Goal: Task Accomplishment & Management: Manage account settings

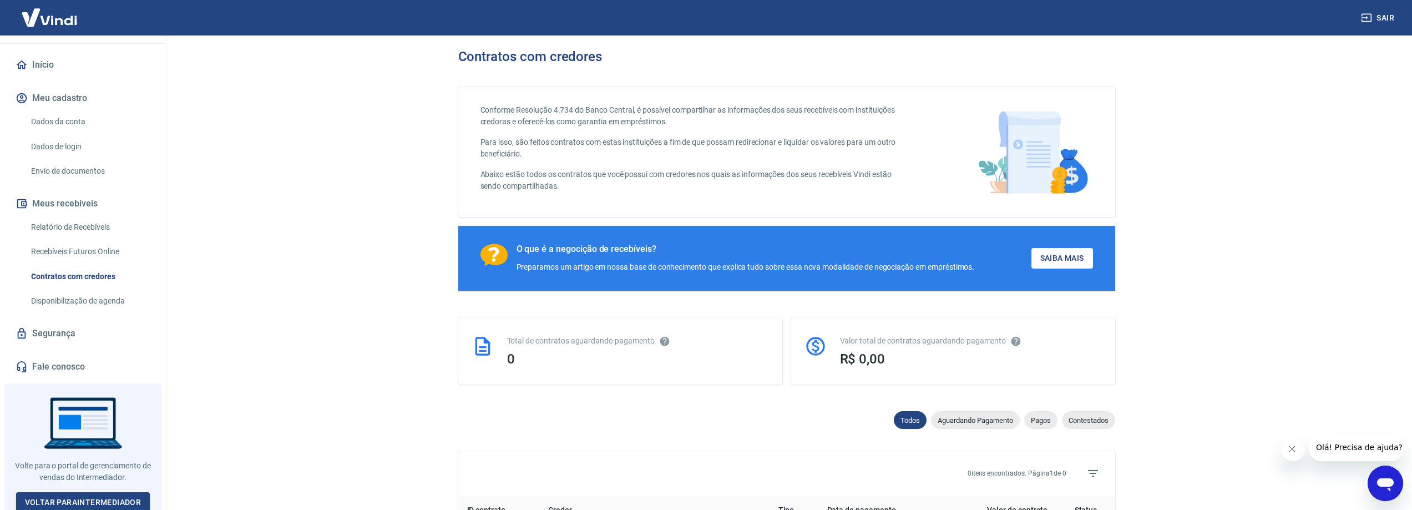
scroll to position [102, 0]
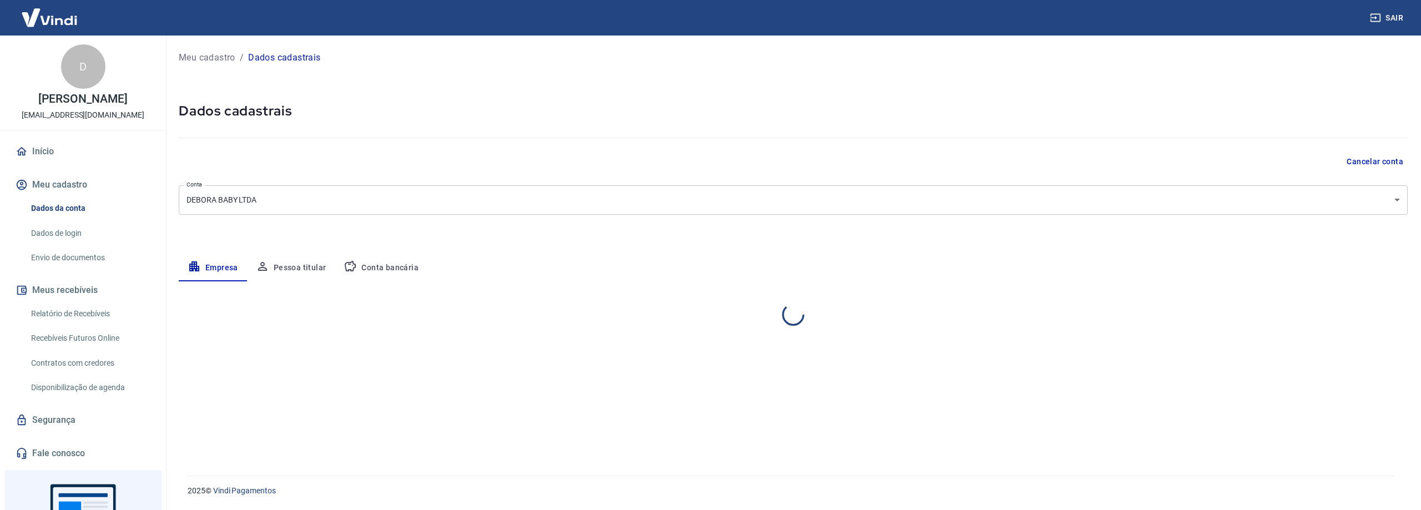
select select "PR"
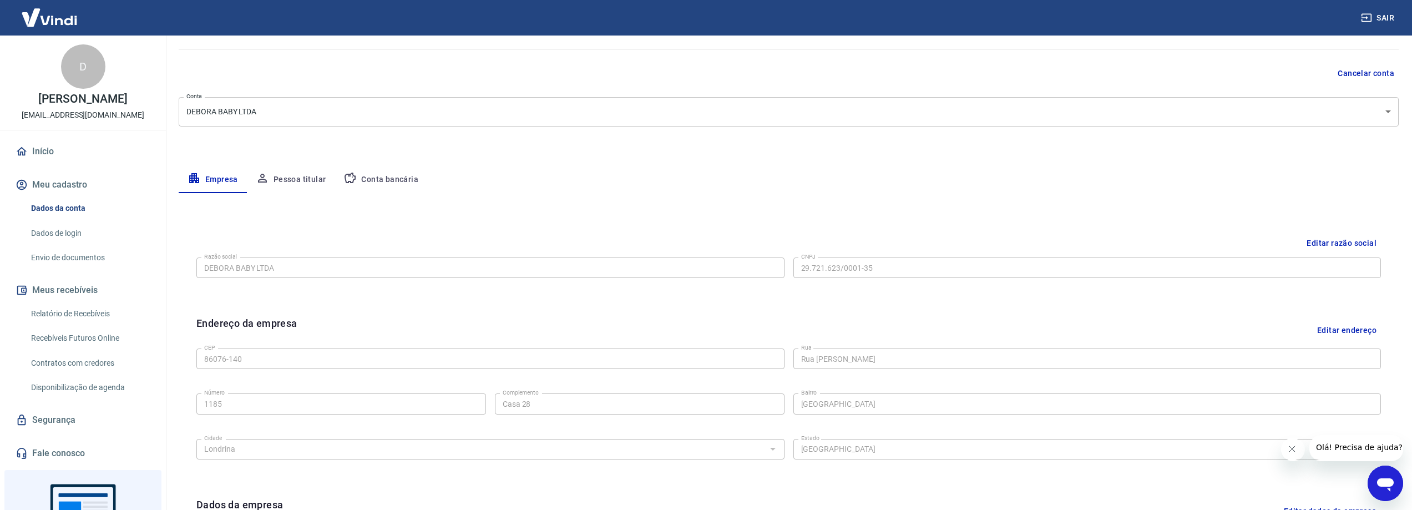
scroll to position [69, 0]
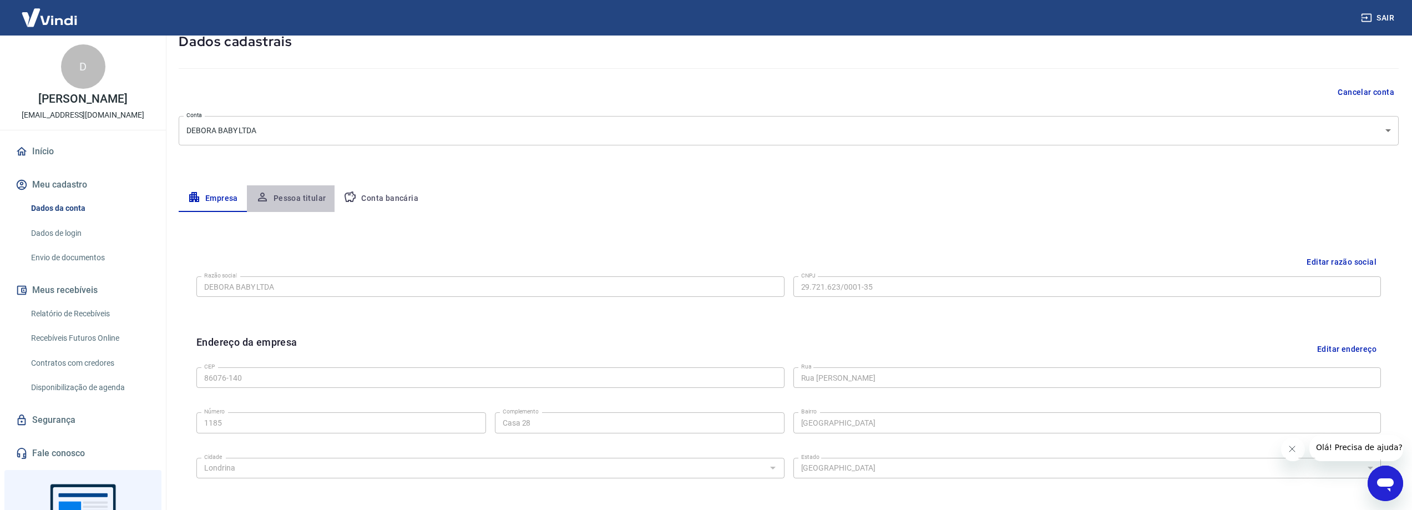
click at [309, 194] on button "Pessoa titular" at bounding box center [291, 198] width 88 height 27
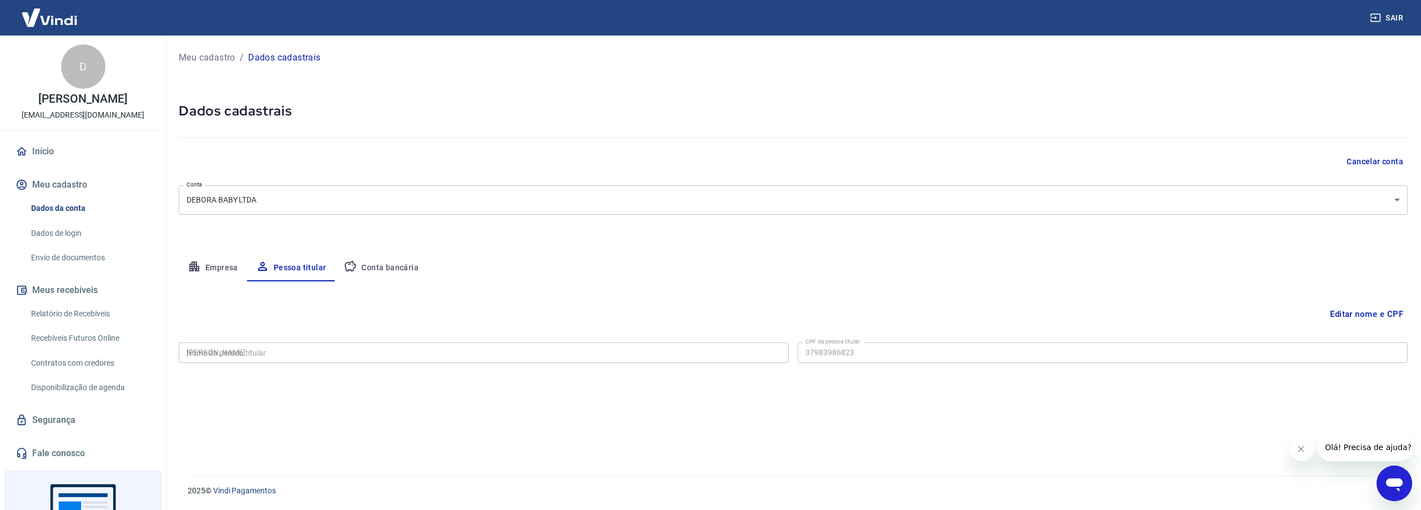
type input "379.839.868-23"
click at [377, 268] on button "Conta bancária" at bounding box center [381, 268] width 93 height 27
select select "1"
click at [234, 262] on button "Empresa" at bounding box center [213, 268] width 68 height 27
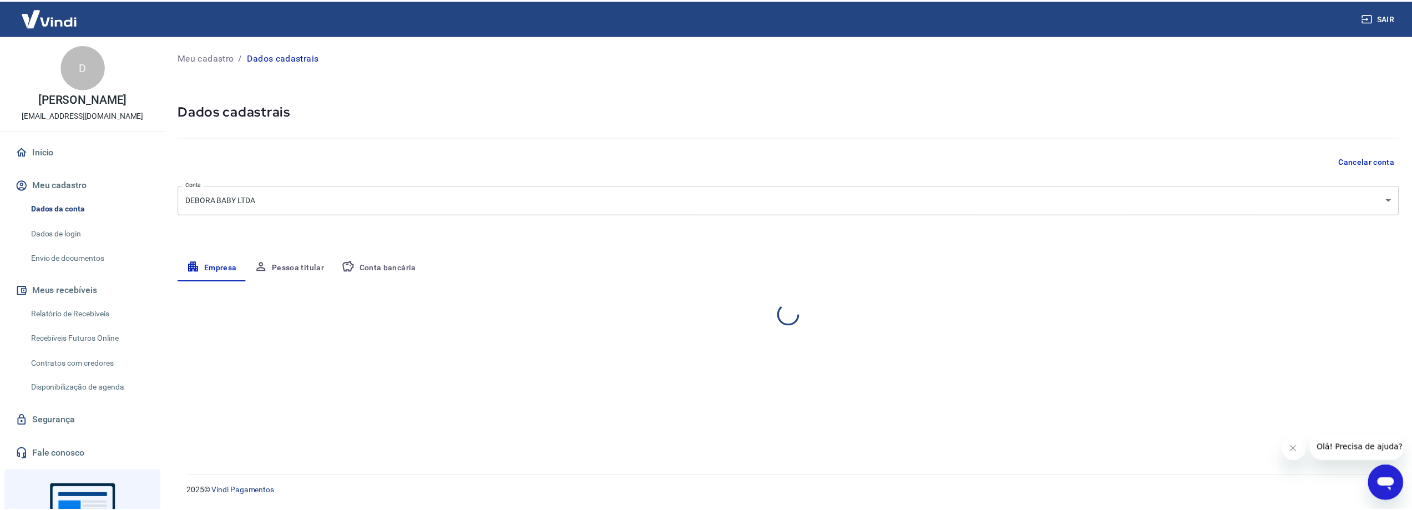
select select "PR"
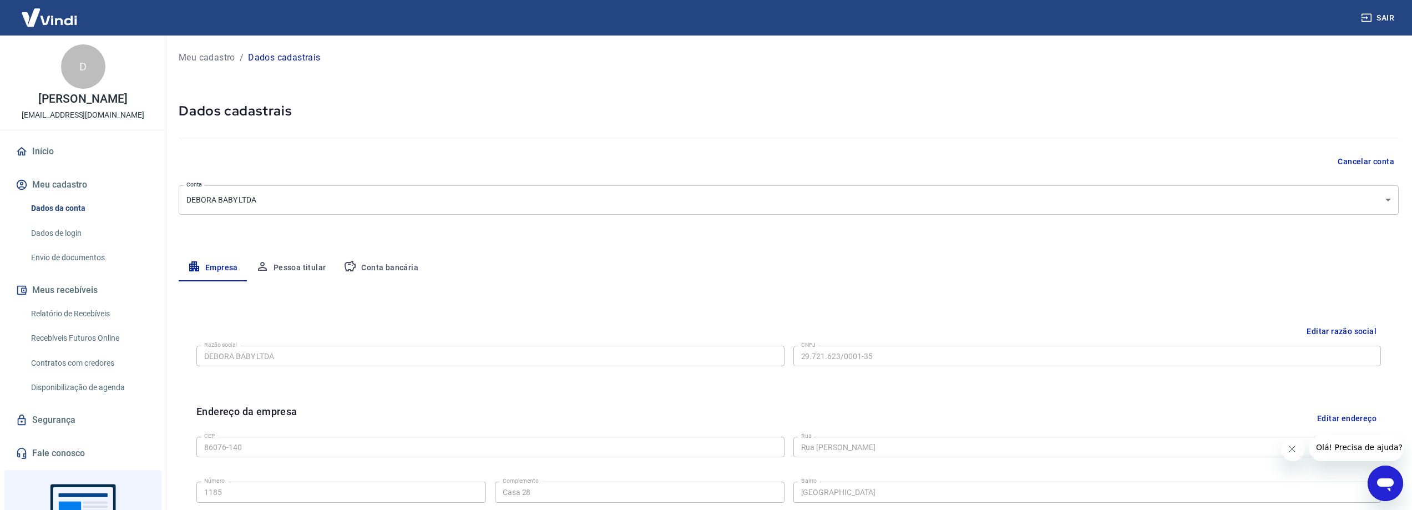
click at [1367, 164] on button "Cancelar conta" at bounding box center [1366, 162] width 65 height 21
click at [1355, 162] on button "Cancelar conta" at bounding box center [1366, 162] width 65 height 21
click at [386, 272] on button "Conta bancária" at bounding box center [381, 268] width 93 height 27
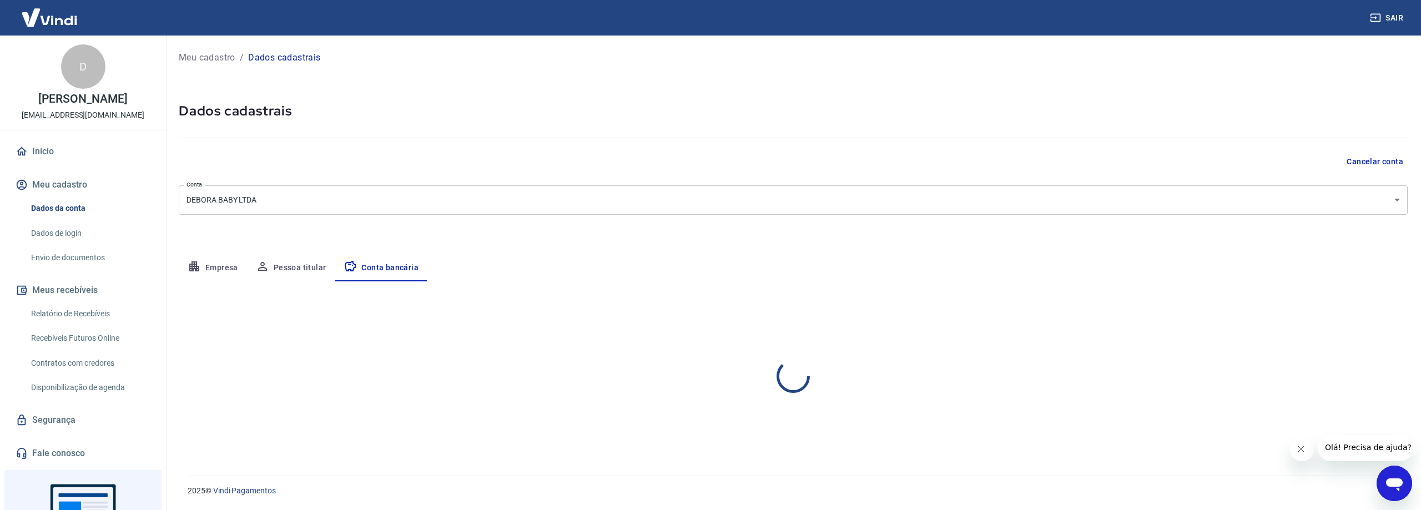
select select "1"
click at [1340, 446] on span "Olá! Precisa de ajuda?" at bounding box center [1367, 447] width 87 height 9
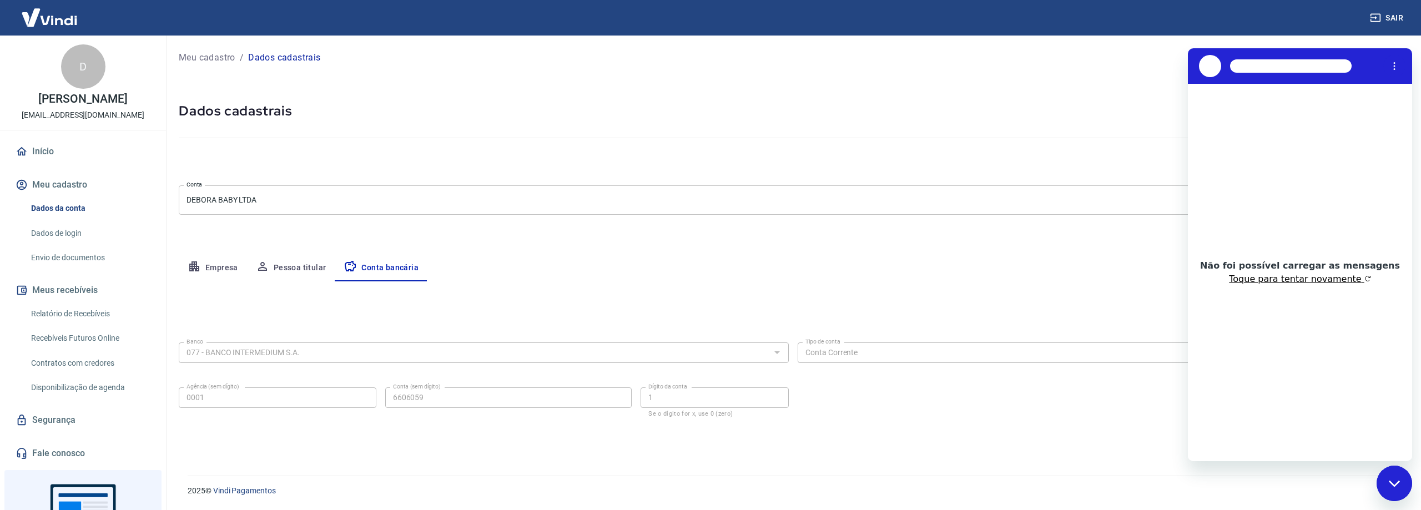
click at [1308, 284] on button "Toque para tentar novamente" at bounding box center [1300, 279] width 142 height 11
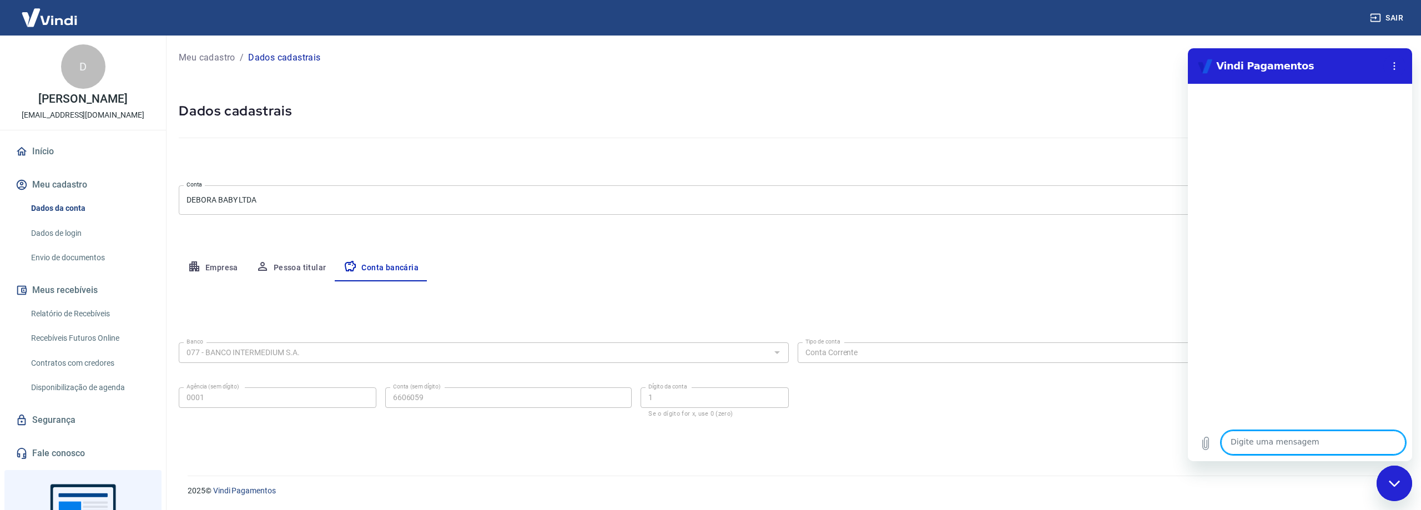
click at [73, 245] on link "Dados de login" at bounding box center [90, 233] width 126 height 23
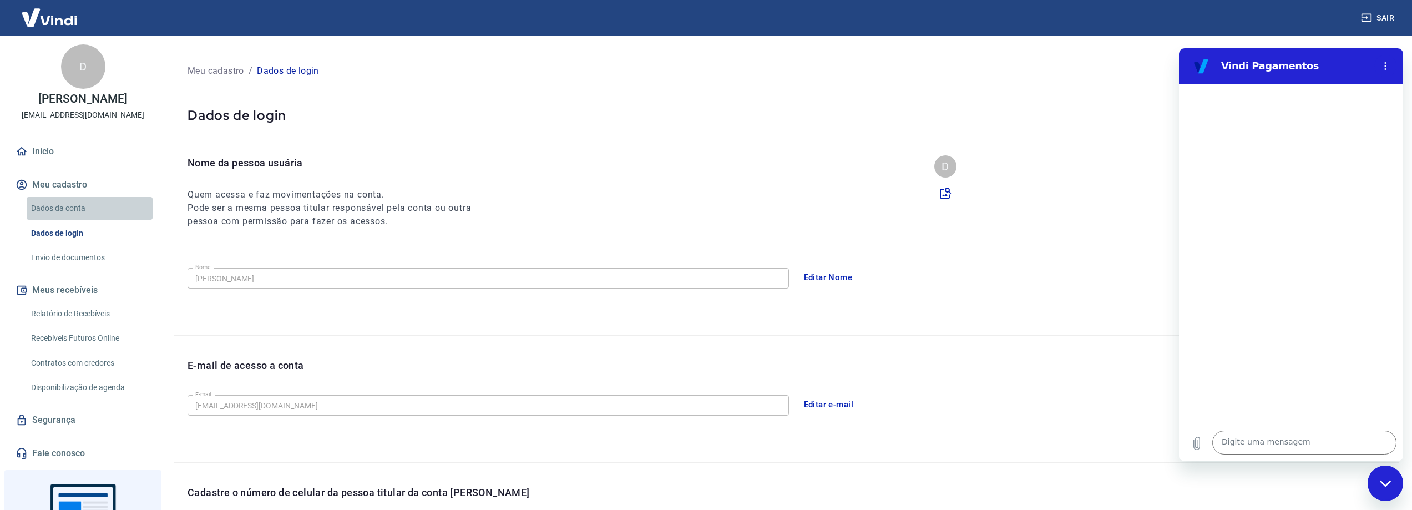
click at [90, 219] on link "Dados da conta" at bounding box center [90, 208] width 126 height 23
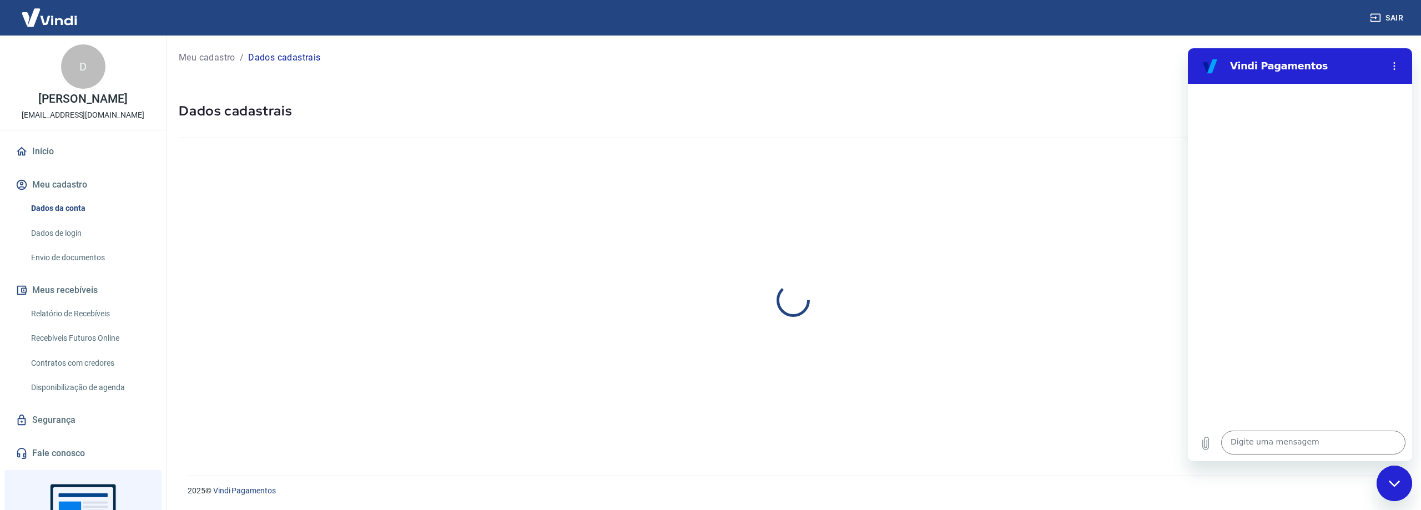
select select "PR"
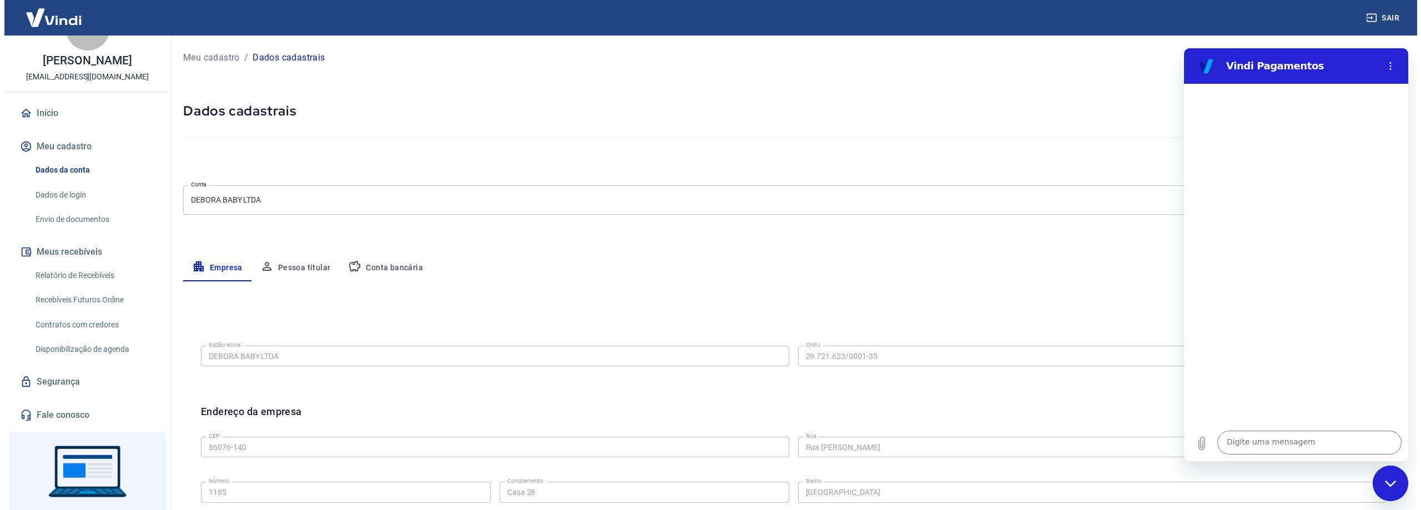
scroll to position [102, 0]
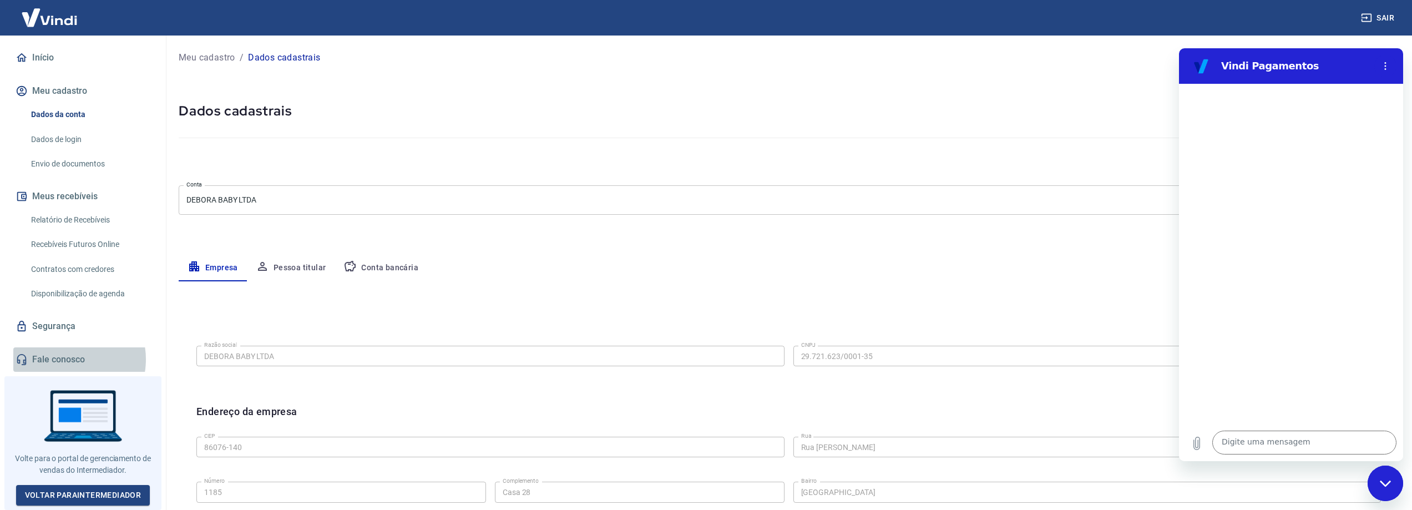
click at [65, 363] on link "Fale conosco" at bounding box center [82, 359] width 139 height 24
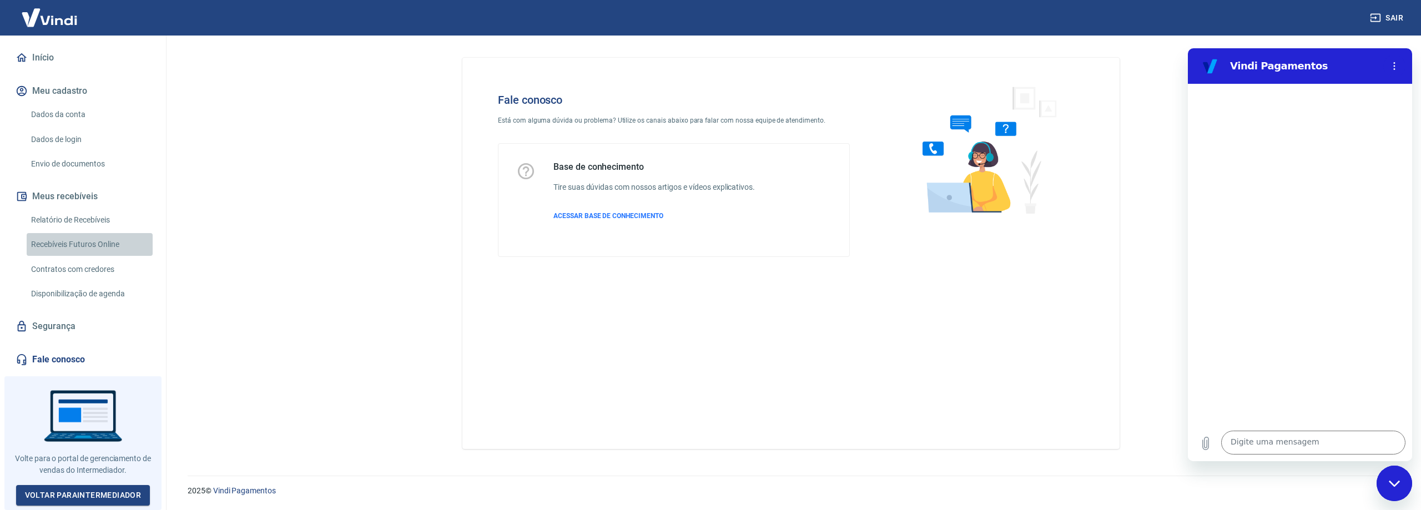
click at [91, 249] on link "Recebíveis Futuros Online" at bounding box center [90, 244] width 126 height 23
click at [45, 89] on button "Meu cadastro" at bounding box center [82, 91] width 139 height 24
click at [1325, 438] on textarea at bounding box center [1313, 443] width 184 height 24
click at [1395, 70] on icon "Menu de opções" at bounding box center [1394, 66] width 9 height 9
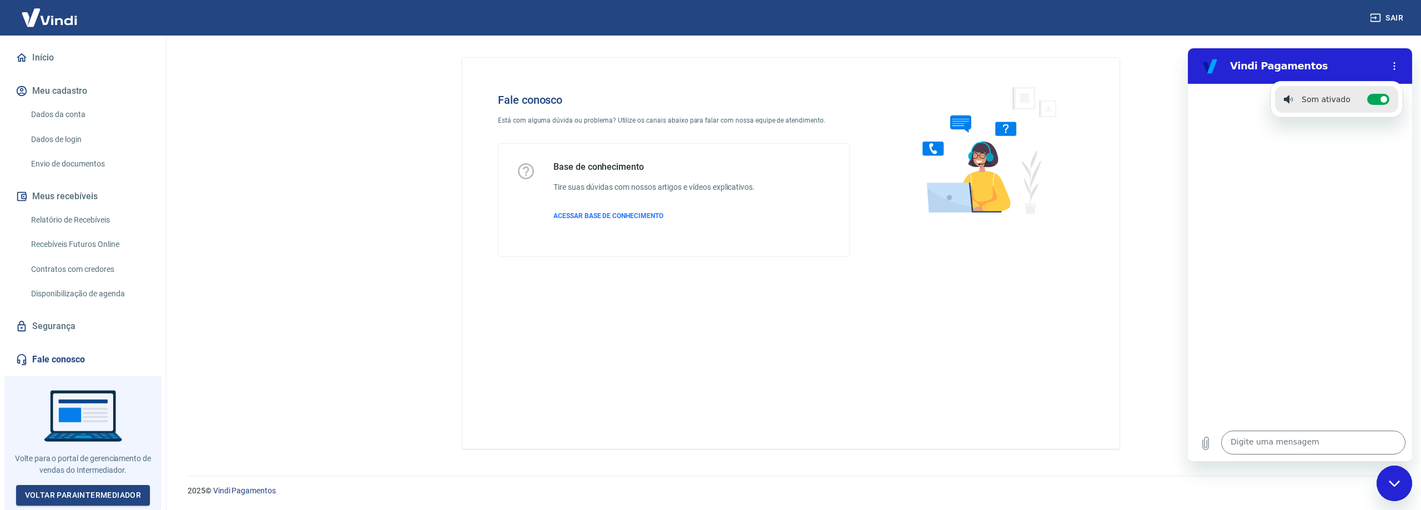
click at [1228, 346] on div at bounding box center [1300, 254] width 224 height 340
type textarea "x"
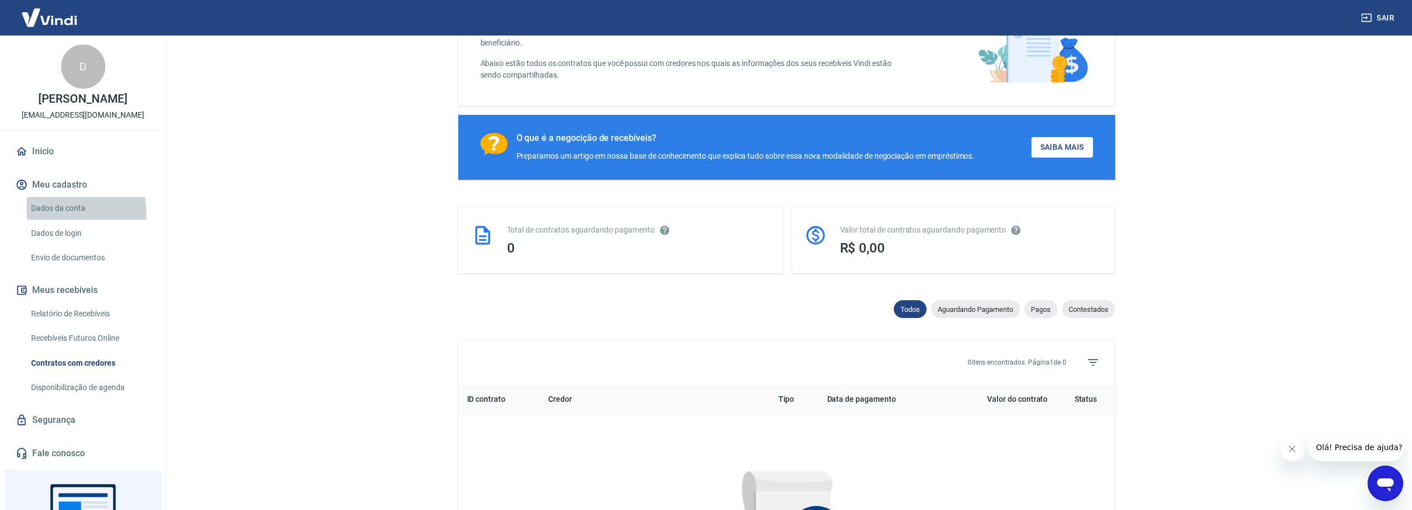
click at [67, 220] on link "Dados da conta" at bounding box center [90, 208] width 126 height 23
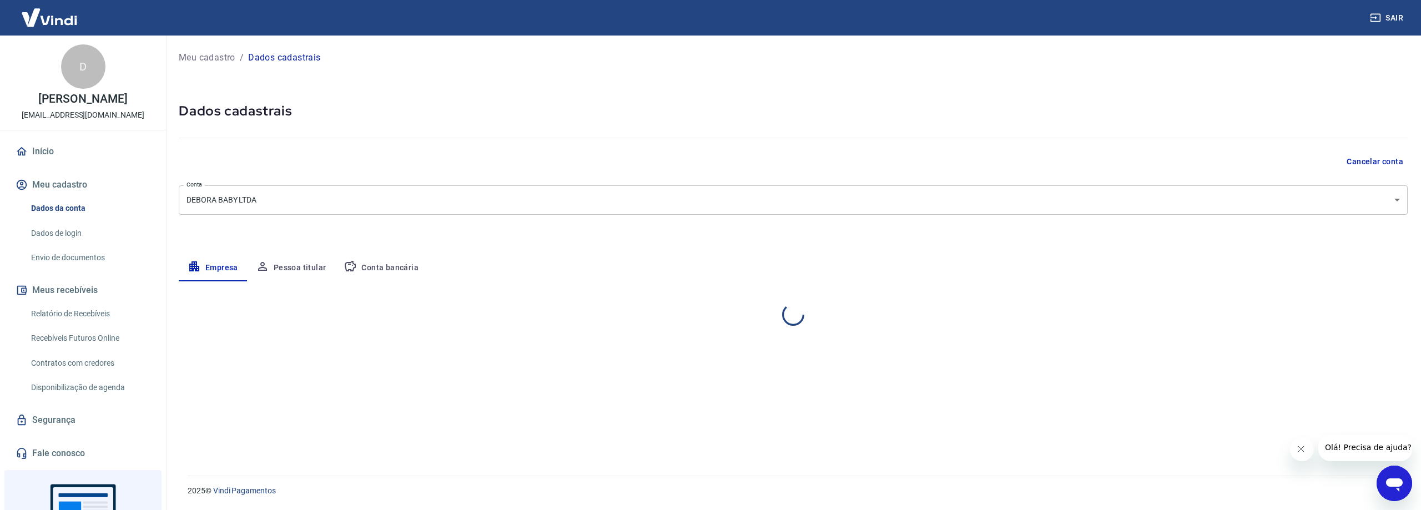
select select "PR"
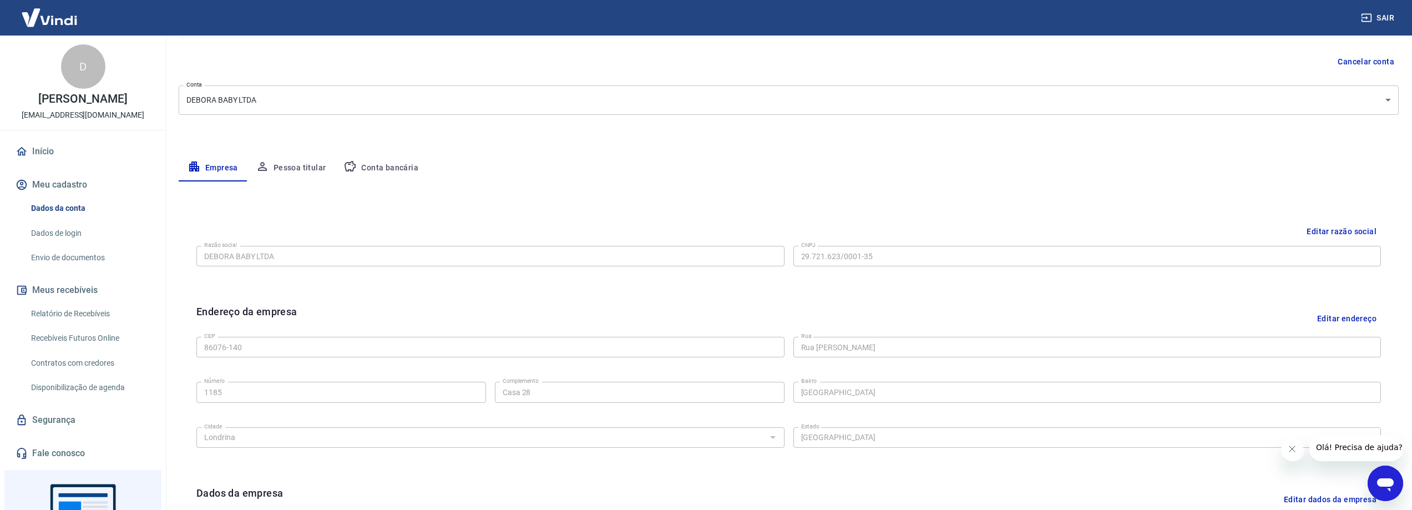
scroll to position [69, 0]
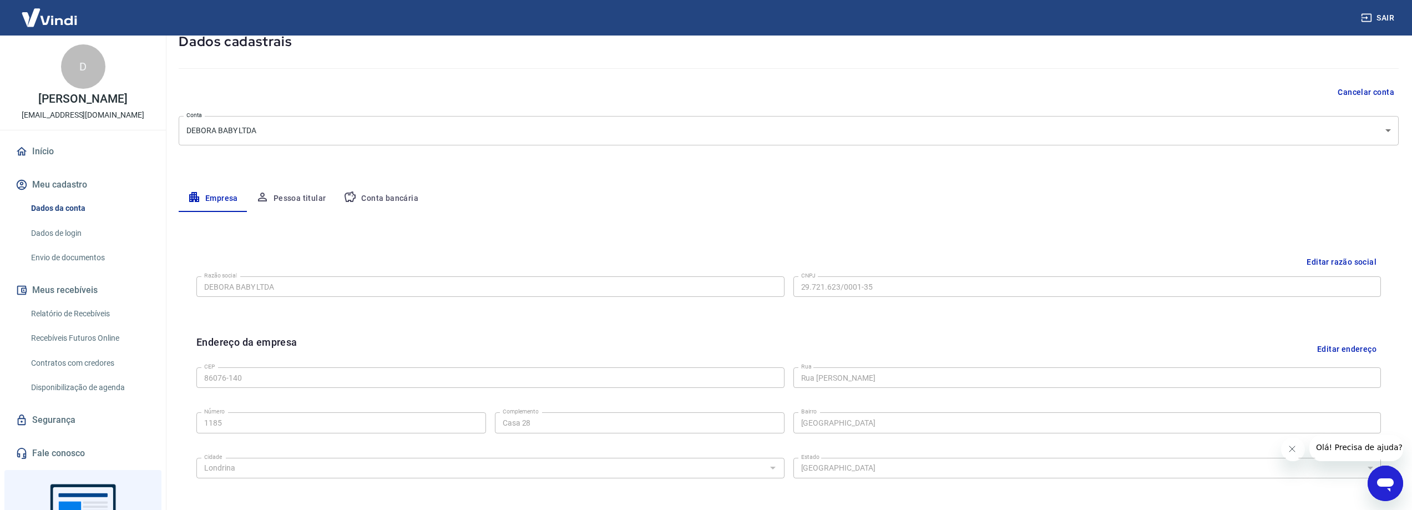
click at [295, 193] on button "Pessoa titular" at bounding box center [291, 198] width 88 height 27
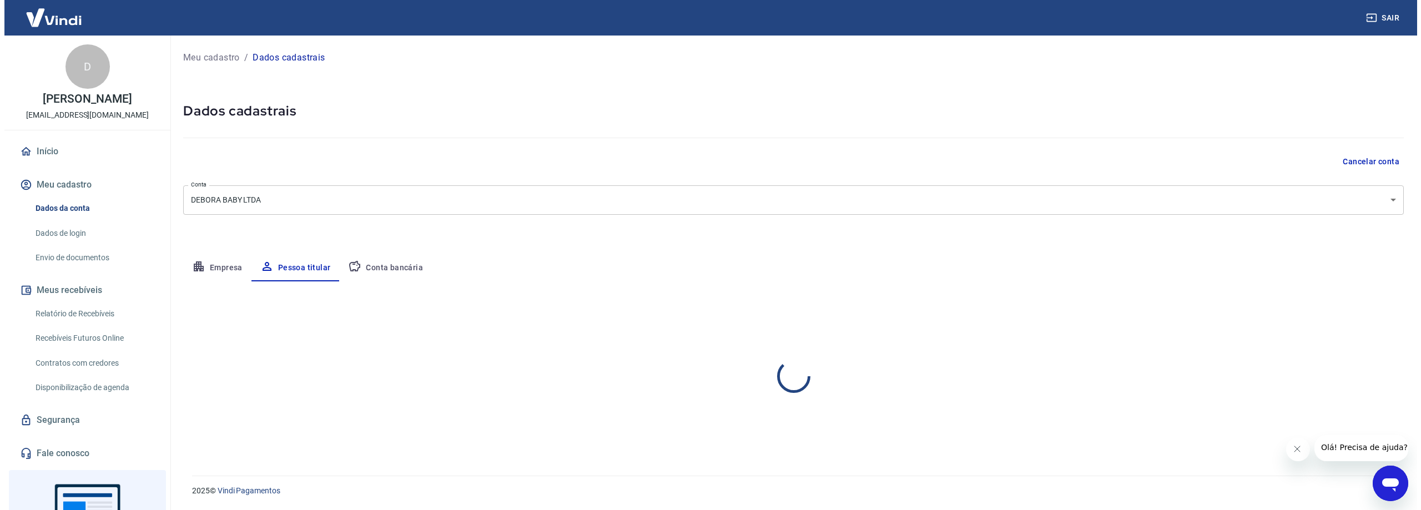
scroll to position [0, 0]
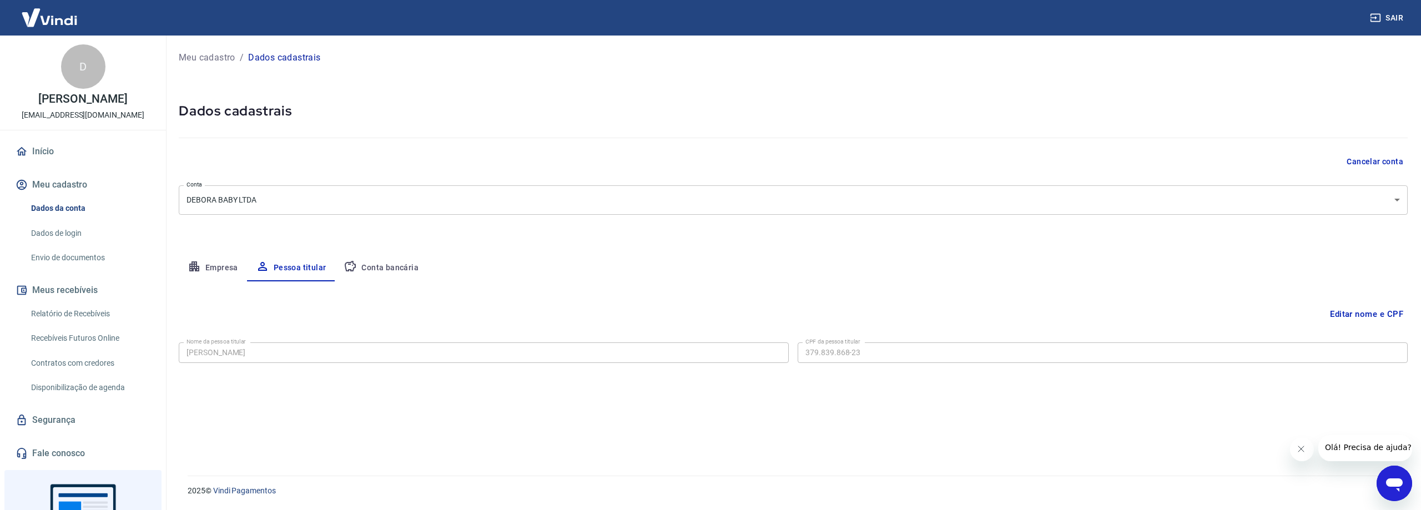
click at [390, 272] on button "Conta bancária" at bounding box center [381, 268] width 93 height 27
select select "1"
click at [1392, 156] on button "Cancelar conta" at bounding box center [1374, 162] width 65 height 21
